Goal: Task Accomplishment & Management: Manage account settings

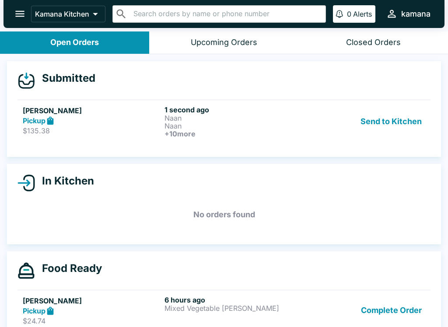
click at [397, 117] on button "Send to Kitchen" at bounding box center [391, 121] width 68 height 32
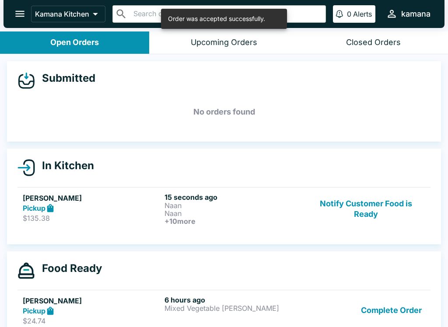
click at [366, 213] on button "Notify Customer Food is Ready" at bounding box center [365, 209] width 118 height 32
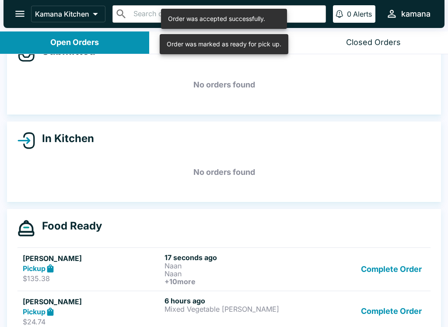
scroll to position [28, 0]
click at [212, 254] on h6 "17 seconds ago" at bounding box center [233, 257] width 138 height 9
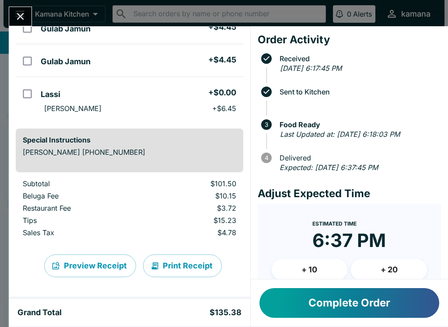
scroll to position [423, 0]
click at [176, 266] on button "Print Receipt" at bounding box center [182, 265] width 79 height 23
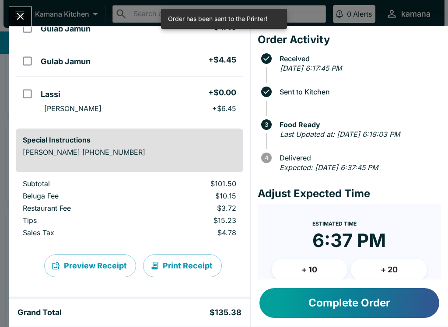
click at [194, 265] on button "Print Receipt" at bounding box center [182, 265] width 79 height 23
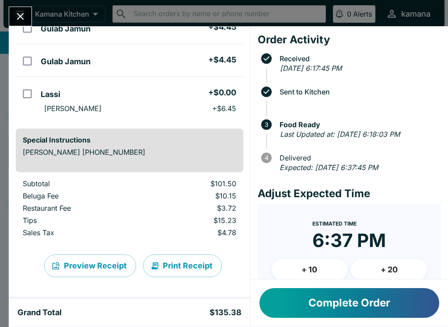
click at [167, 265] on button "Print Receipt" at bounding box center [182, 265] width 79 height 23
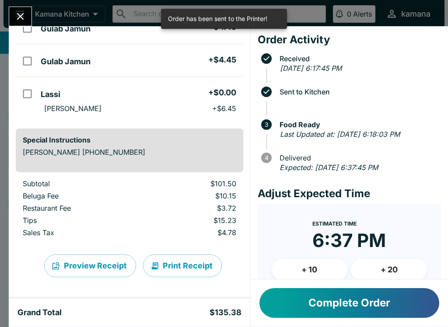
click at [188, 265] on button "Print Receipt" at bounding box center [182, 265] width 79 height 23
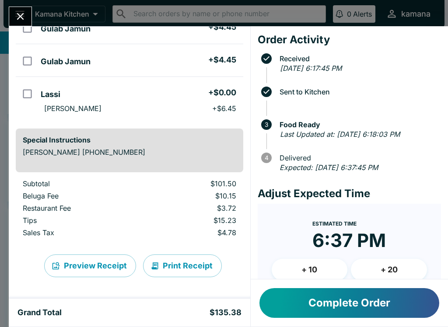
click at [178, 264] on button "Print Receipt" at bounding box center [182, 265] width 79 height 23
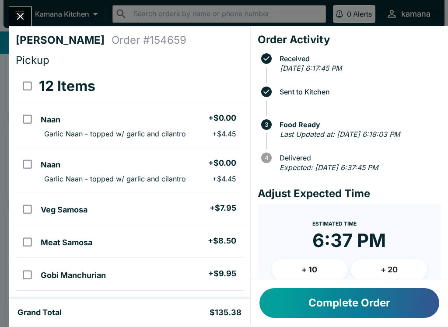
scroll to position [0, 0]
click at [135, 135] on p "Garlic Naan - topped w/ garlic and cilantro" at bounding box center [115, 133] width 142 height 9
click at [122, 122] on li "Naan + $0.00" at bounding box center [139, 118] width 205 height 18
checkbox input "false"
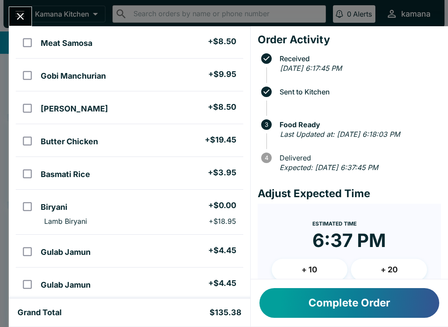
scroll to position [202, 0]
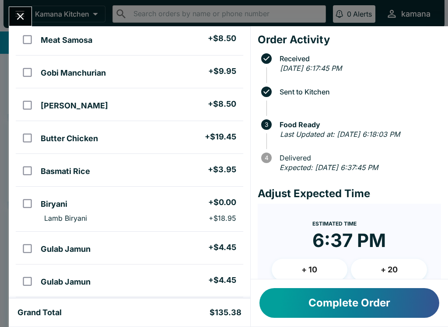
click at [21, 1] on div "[PERSON_NAME] Order # 154659 Pickup 12 Items Naan + $0.00 Garlic Naan - topped …" at bounding box center [224, 163] width 448 height 327
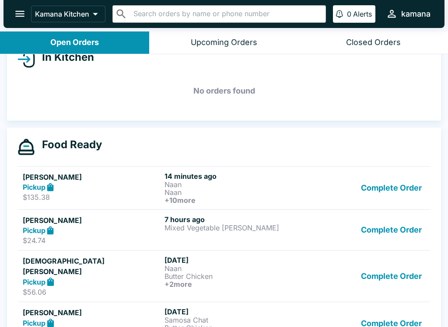
scroll to position [117, 0]
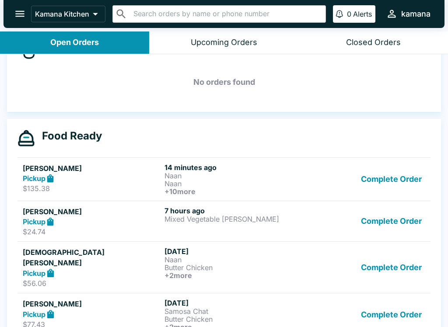
click at [170, 177] on p "Naan" at bounding box center [233, 176] width 138 height 8
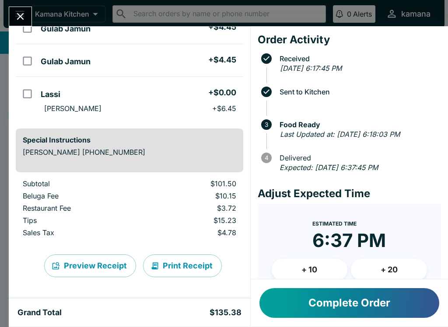
scroll to position [423, 0]
click at [167, 270] on button "Print Receipt" at bounding box center [182, 265] width 79 height 23
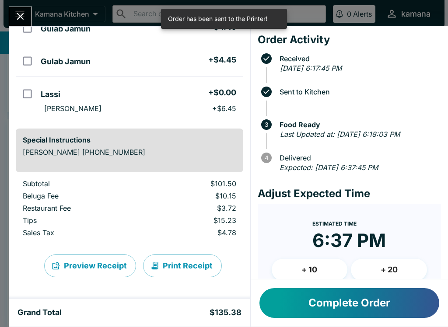
click at [193, 16] on div "Order has been sent to the Printer!" at bounding box center [217, 18] width 99 height 15
click at [215, 16] on div "Order has been sent to the Printer!" at bounding box center [217, 18] width 99 height 15
click at [245, 161] on div "[PERSON_NAME] Order # 154659 Pickup 12 Items Naan + $0.00 Garlic Naan - topped …" at bounding box center [129, 162] width 241 height 272
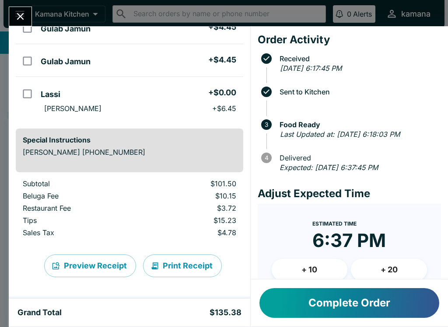
click at [15, 19] on icon "Close" at bounding box center [20, 16] width 12 height 12
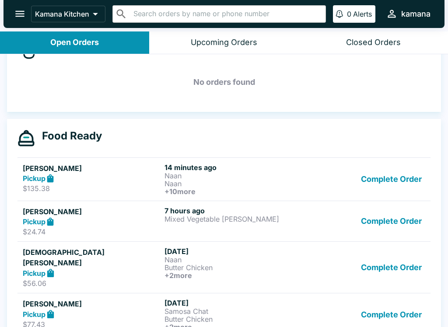
click at [18, 8] on icon "open drawer" at bounding box center [20, 14] width 12 height 12
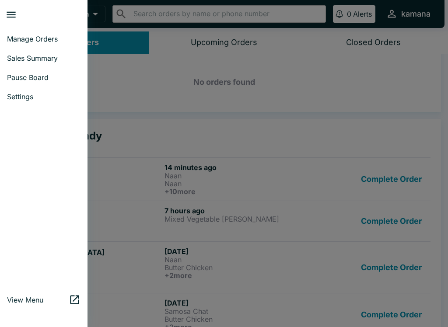
click at [42, 33] on link "Manage Orders" at bounding box center [43, 38] width 87 height 19
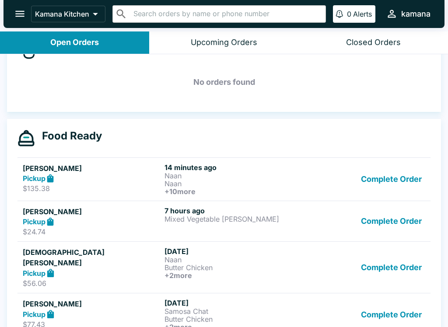
click at [21, 3] on button "open drawer" at bounding box center [20, 14] width 22 height 22
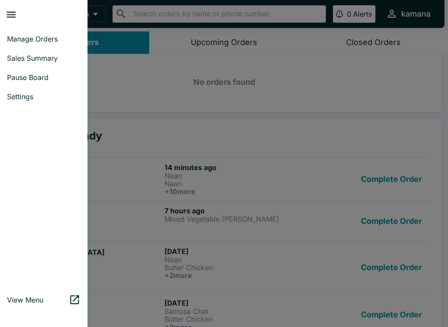
click at [34, 28] on ul "Manage Orders Sales Summary Pause Board Settings" at bounding box center [43, 68] width 87 height 84
click at [22, 91] on link "Settings" at bounding box center [43, 96] width 87 height 19
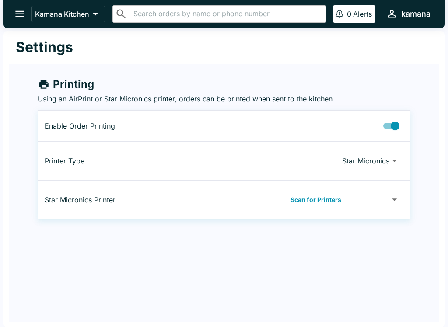
click at [323, 200] on button "Scan for Printers" at bounding box center [316, 199] width 56 height 13
click at [402, 199] on body "Kamana Kitchen ​ ​ 0 Alerts kamana Settings Printing Using an AirPrint or Star …" at bounding box center [224, 163] width 448 height 327
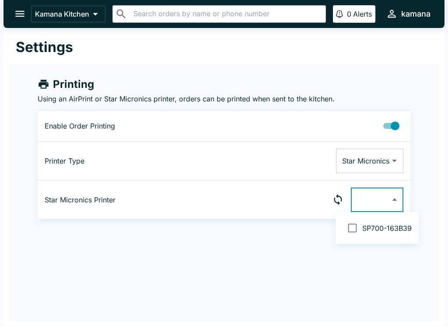
click at [375, 227] on span "SP700-163B39" at bounding box center [386, 228] width 49 height 9
type input "001162163B39"
checkbox input "true"
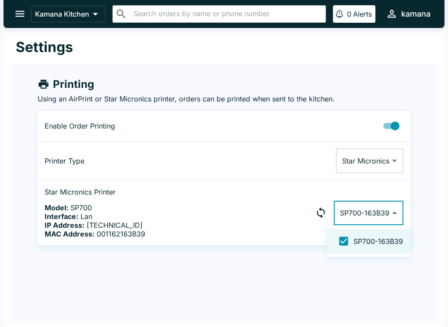
click at [358, 244] on span "SP700-163B39" at bounding box center [377, 241] width 49 height 9
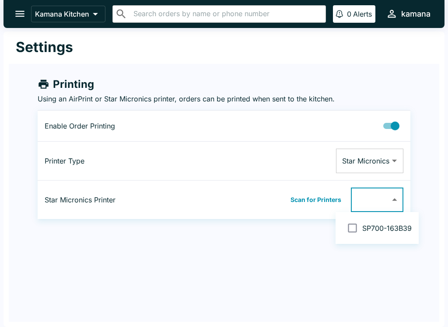
click at [351, 227] on input "checkbox" at bounding box center [352, 228] width 20 height 20
checkbox input "false"
type input "001162163B39"
checkbox input "true"
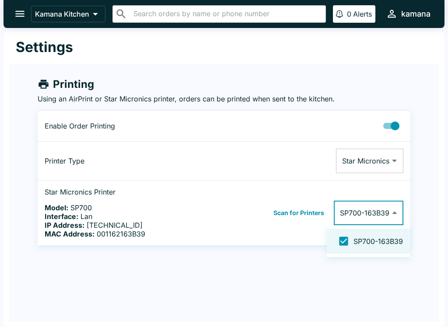
click at [292, 271] on div at bounding box center [224, 163] width 448 height 327
click at [13, 14] on button "open drawer" at bounding box center [20, 14] width 22 height 22
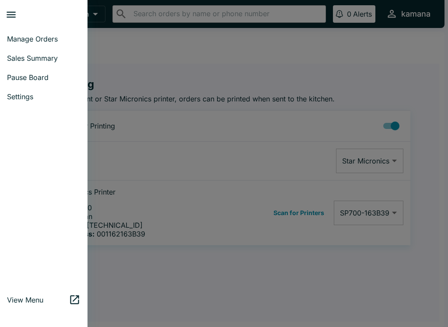
click at [27, 37] on span "Manage Orders" at bounding box center [43, 39] width 73 height 9
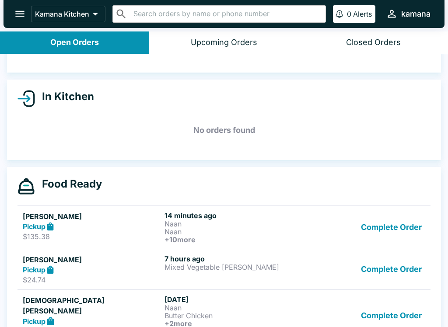
scroll to position [108, 0]
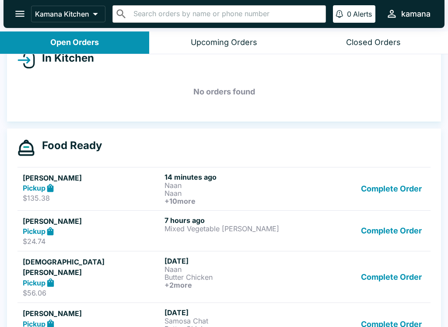
click at [329, 197] on div "Complete Order" at bounding box center [365, 189] width 118 height 32
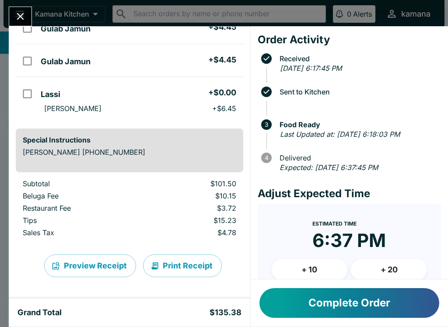
scroll to position [423, 0]
click at [179, 264] on button "Print Receipt" at bounding box center [182, 265] width 79 height 23
click at [19, 17] on icon "Close" at bounding box center [20, 16] width 7 height 7
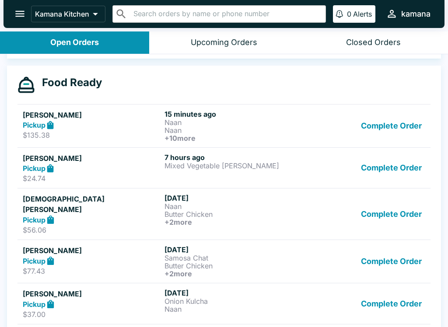
scroll to position [169, 0]
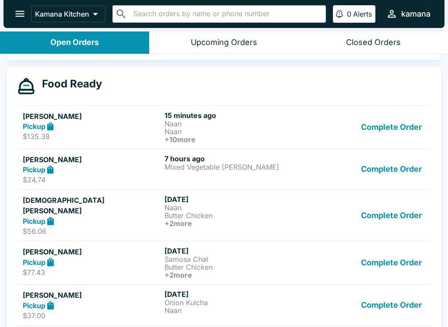
click at [411, 119] on button "Complete Order" at bounding box center [391, 127] width 68 height 32
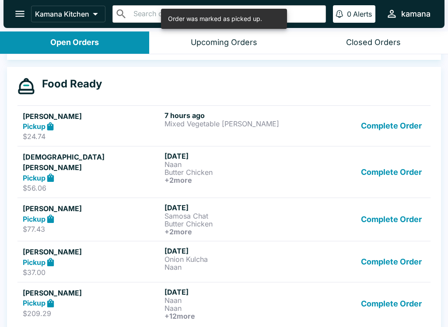
click at [396, 128] on button "Complete Order" at bounding box center [391, 126] width 68 height 30
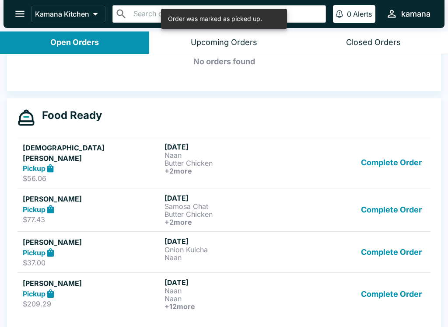
click at [400, 145] on button "Complete Order" at bounding box center [391, 162] width 68 height 41
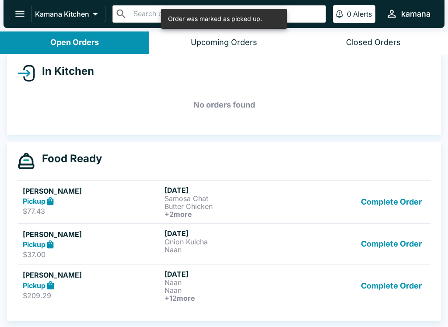
scroll to position [94, 0]
click at [399, 181] on link "[PERSON_NAME] Pickup $77.43 [DATE] Samosa Chat Butter Chicken + 2 more Complete…" at bounding box center [223, 201] width 413 height 43
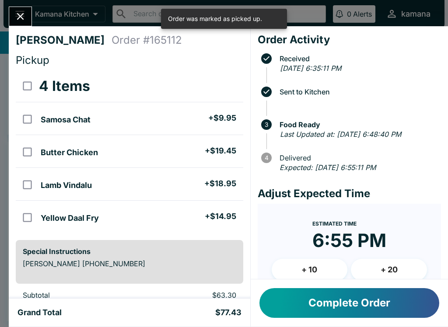
click at [402, 234] on div "Estimated Time 6:55 PM + 10 + 20" at bounding box center [348, 253] width 155 height 70
click at [376, 296] on button "Complete Order" at bounding box center [349, 303] width 180 height 30
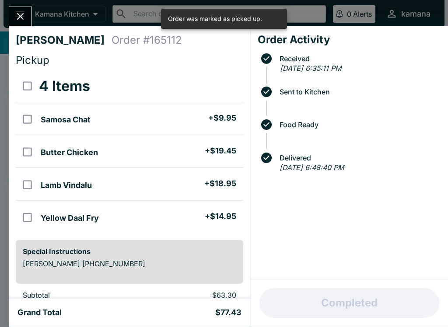
scroll to position [51, 0]
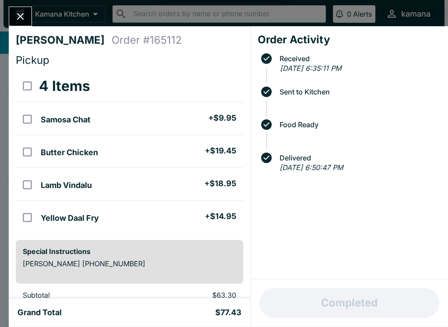
click at [24, 11] on icon "Close" at bounding box center [20, 16] width 12 height 12
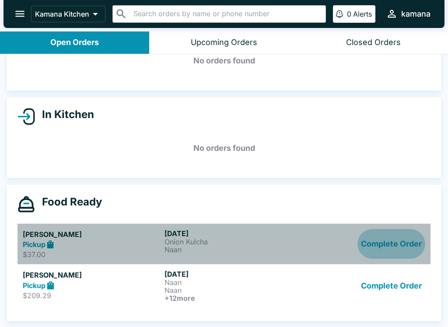
scroll to position [1, 0]
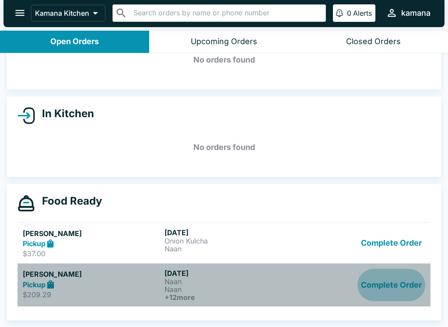
click at [391, 281] on button "Complete Order" at bounding box center [391, 285] width 68 height 32
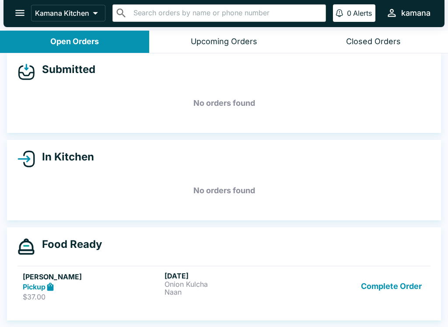
scroll to position [8, 0]
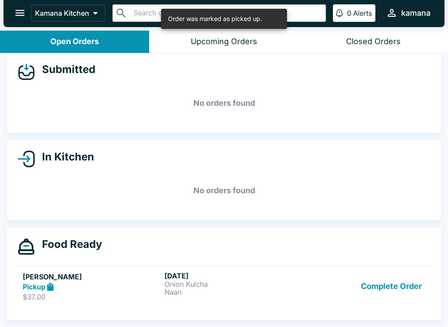
click at [389, 285] on button "Complete Order" at bounding box center [391, 286] width 68 height 30
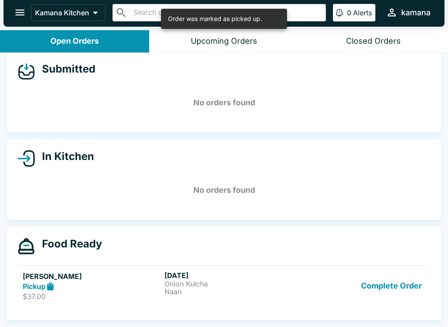
click at [397, 283] on button "Complete Order" at bounding box center [391, 286] width 68 height 30
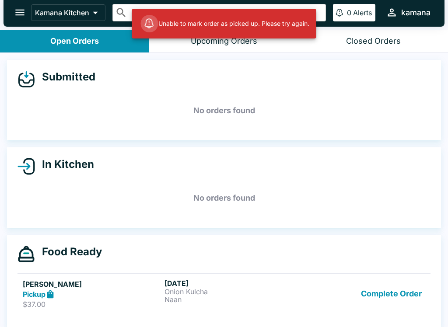
click at [382, 289] on button "Complete Order" at bounding box center [391, 294] width 68 height 30
click at [384, 287] on button "Complete Order" at bounding box center [391, 294] width 68 height 30
click at [383, 292] on button "Complete Order" at bounding box center [391, 294] width 68 height 30
click at [385, 293] on button "Complete Order" at bounding box center [391, 294] width 68 height 30
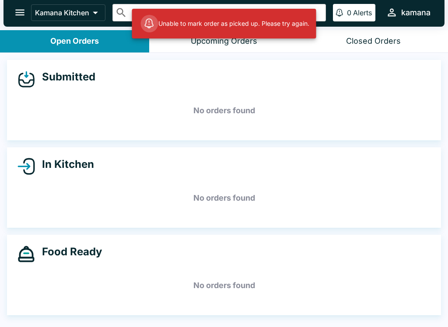
click at [385, 293] on h5 "No orders found" at bounding box center [223, 285] width 413 height 31
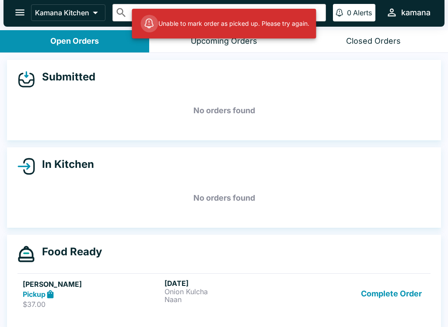
click at [387, 296] on button "Complete Order" at bounding box center [391, 294] width 68 height 30
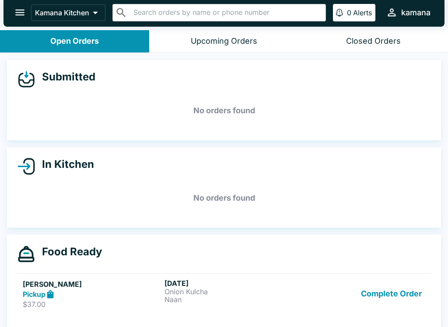
click at [393, 292] on button "Complete Order" at bounding box center [391, 294] width 68 height 30
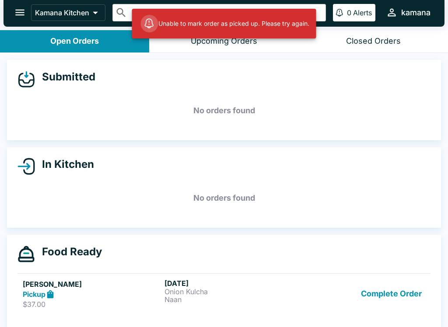
click at [392, 294] on button "Complete Order" at bounding box center [391, 294] width 68 height 30
click at [401, 284] on button "Complete Order" at bounding box center [391, 294] width 68 height 30
click at [398, 286] on button "Complete Order" at bounding box center [391, 294] width 68 height 30
click at [395, 289] on button "Complete Order" at bounding box center [391, 294] width 68 height 30
click at [395, 295] on button "Complete Order" at bounding box center [391, 294] width 68 height 30
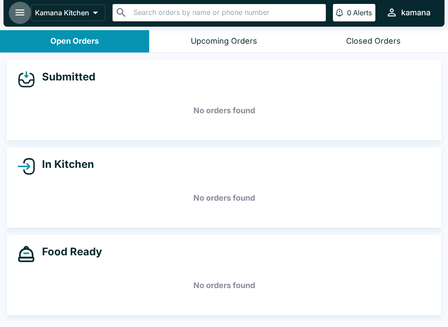
click at [17, 9] on icon "open drawer" at bounding box center [20, 13] width 12 height 12
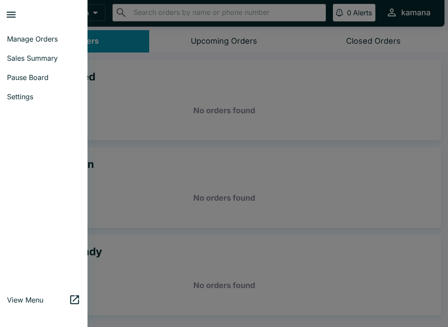
click at [25, 39] on span "Manage Orders" at bounding box center [43, 39] width 73 height 9
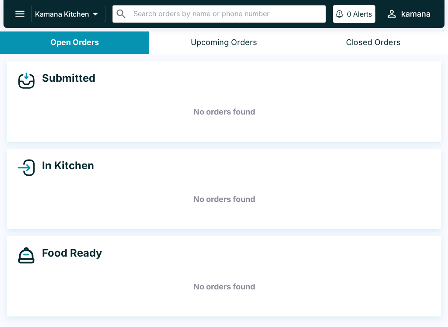
click at [20, 15] on icon "open drawer" at bounding box center [20, 14] width 12 height 12
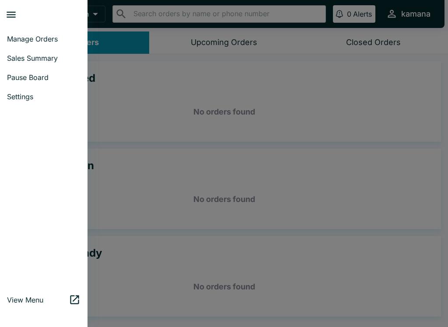
click at [20, 58] on span "Sales Summary" at bounding box center [43, 58] width 73 height 9
select select "03:00"
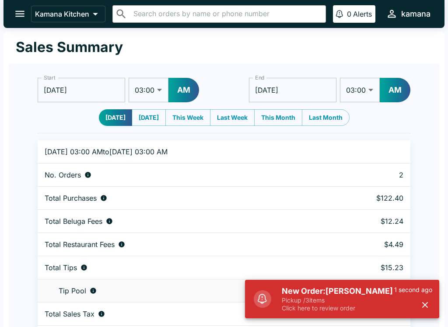
click at [17, 16] on icon "open drawer" at bounding box center [20, 14] width 12 height 12
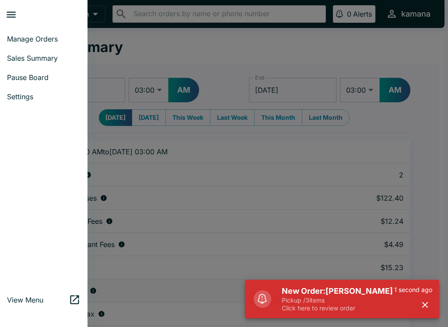
click at [34, 36] on span "Manage Orders" at bounding box center [43, 39] width 73 height 9
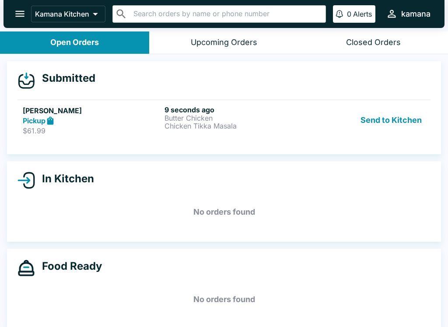
click at [419, 113] on button "Send to Kitchen" at bounding box center [391, 120] width 68 height 30
